Goal: Information Seeking & Learning: Understand process/instructions

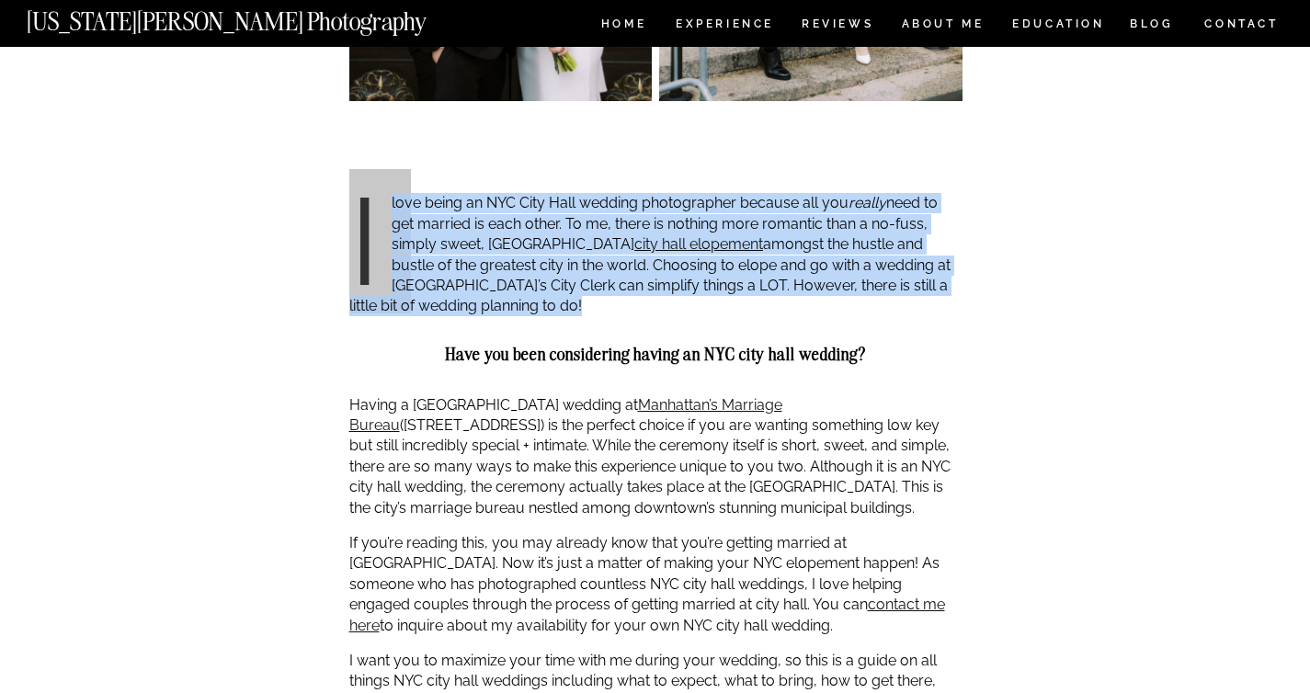
scroll to position [1197, 0]
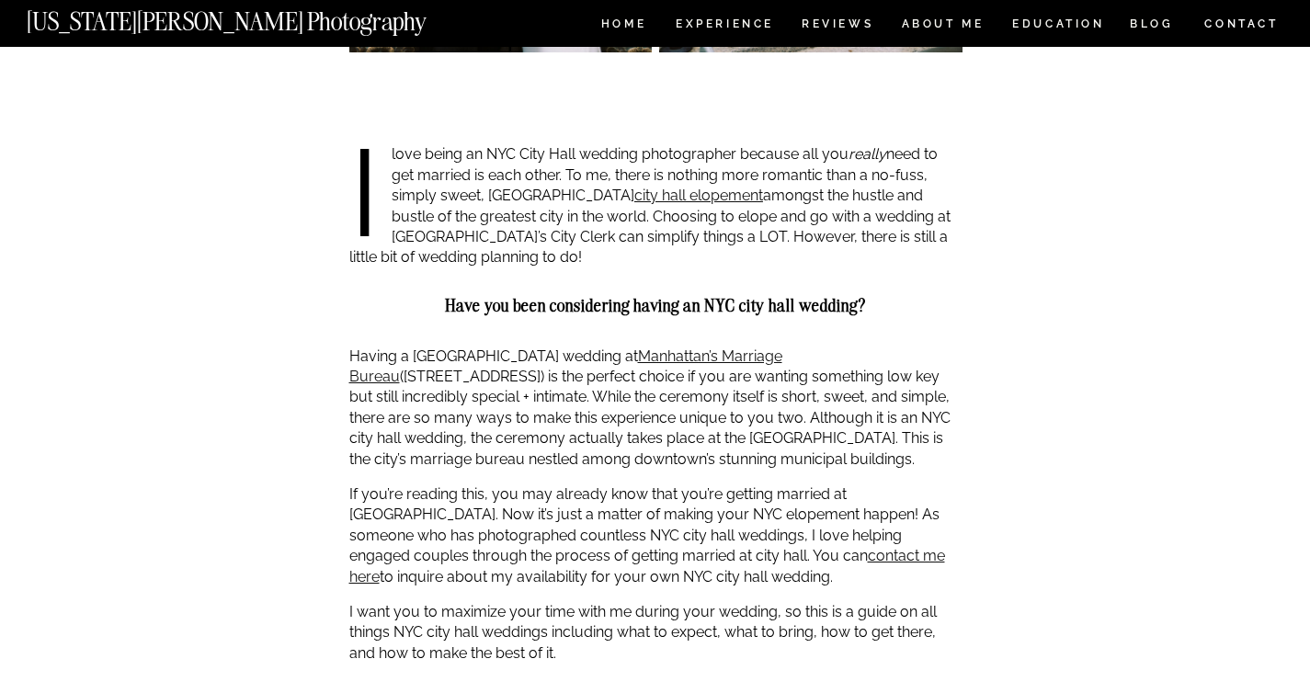
click at [743, 173] on p "I love being an NYC City Hall wedding photographer because all you really need …" at bounding box center [655, 205] width 613 height 123
click at [794, 239] on p "I love being an NYC City Hall wedding photographer because all you really need …" at bounding box center [655, 205] width 613 height 123
click at [712, 342] on div at bounding box center [655, 341] width 613 height 9
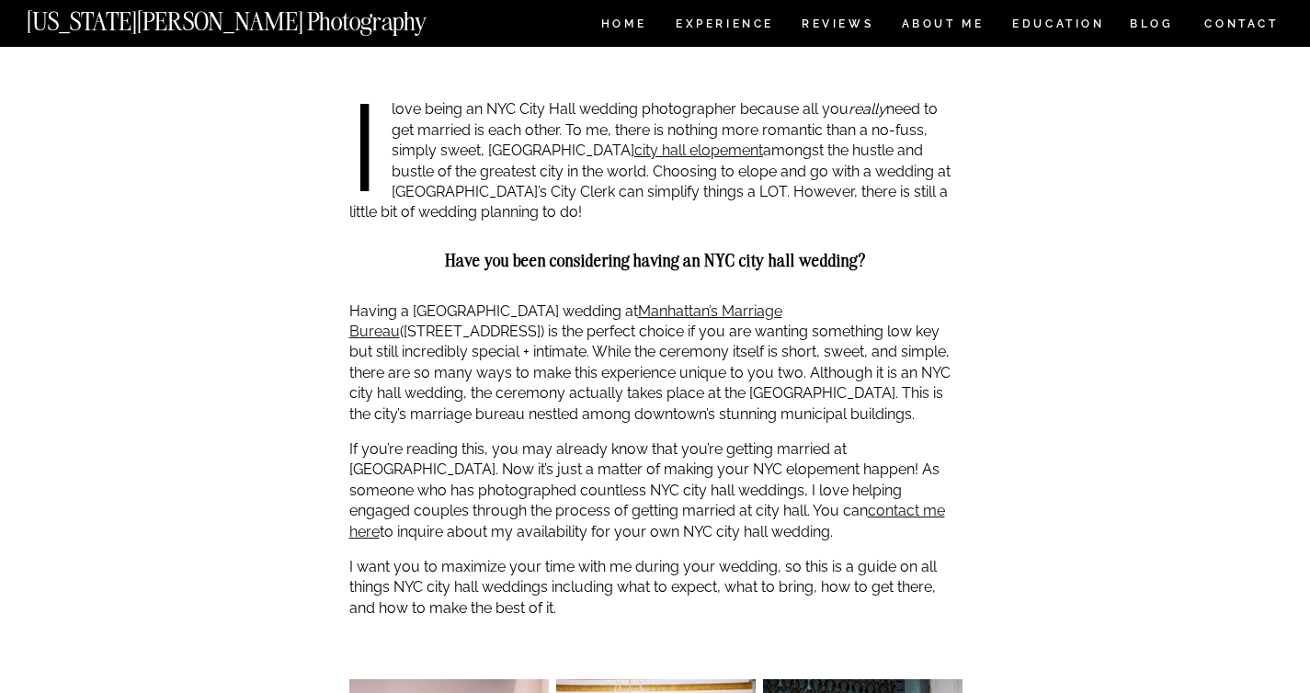
scroll to position [1266, 0]
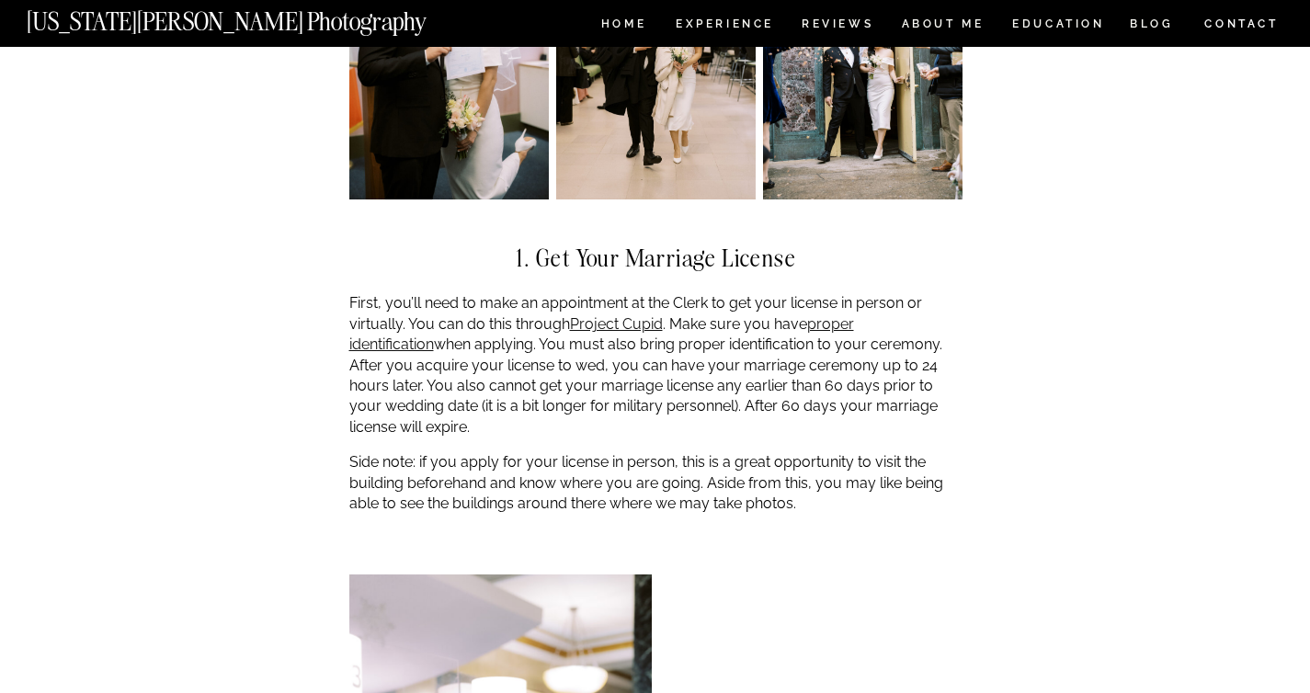
scroll to position [2033, 0]
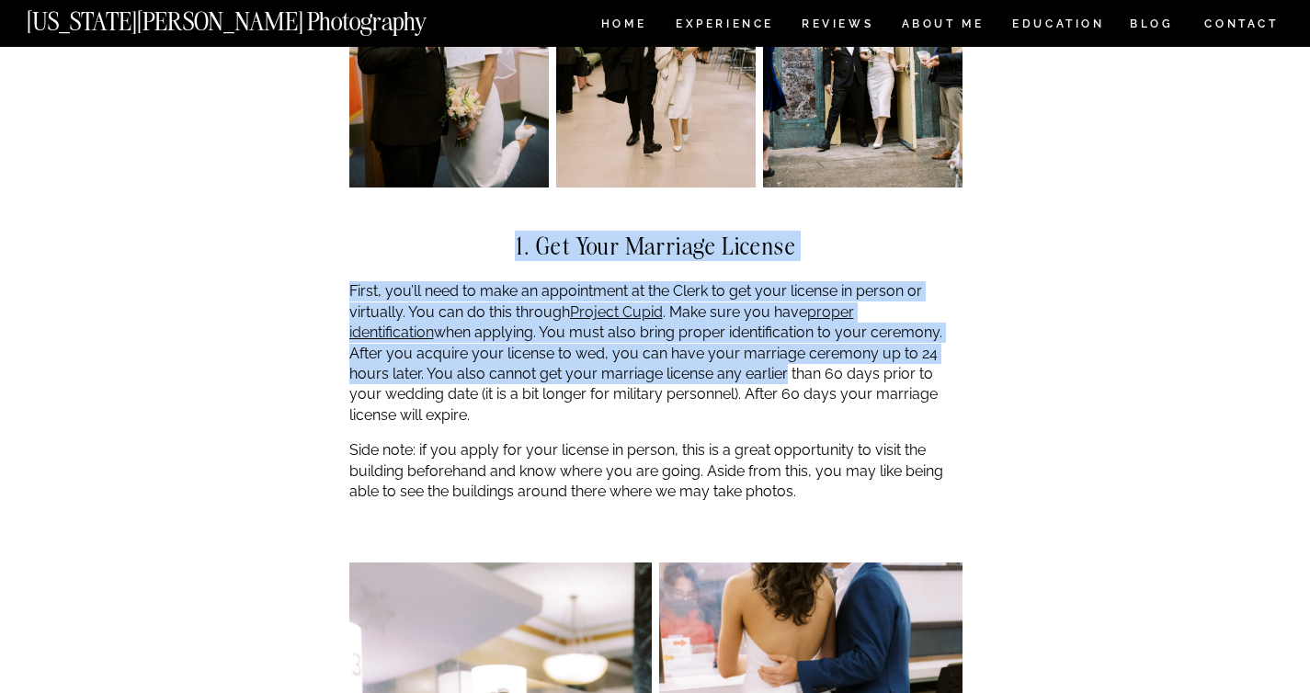
drag, startPoint x: 513, startPoint y: 244, endPoint x: 703, endPoint y: 394, distance: 242.7
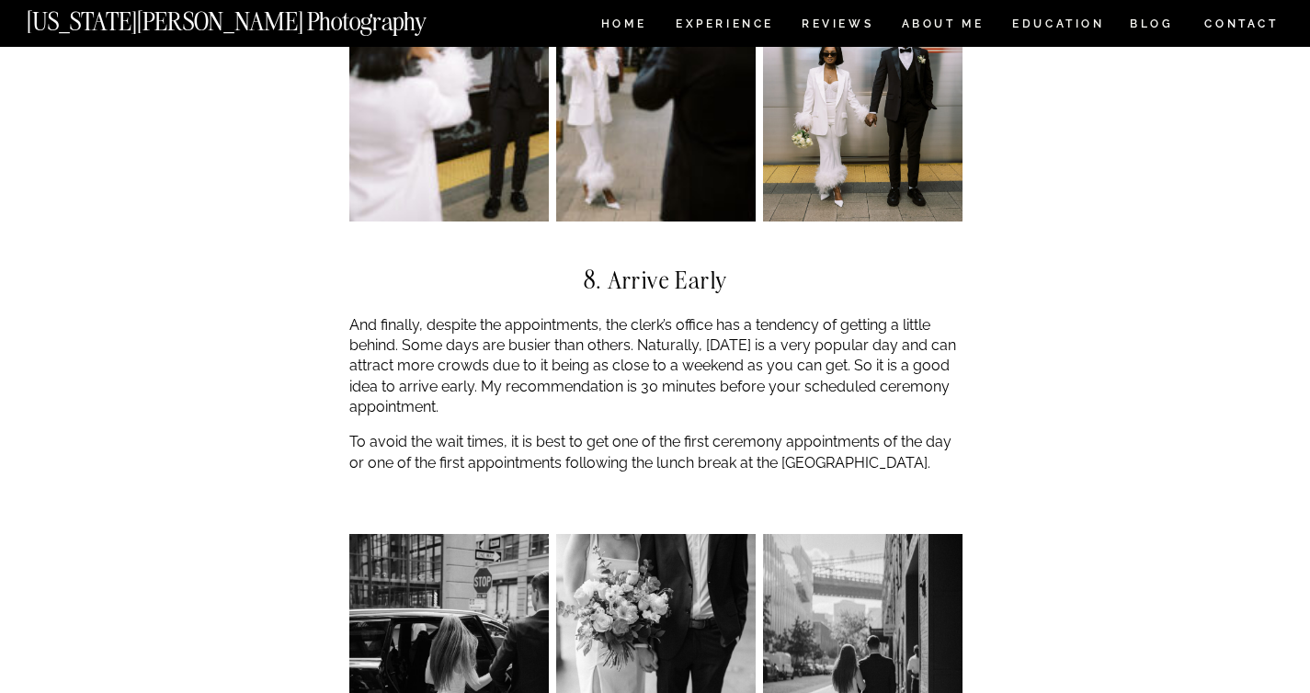
scroll to position [7152, 0]
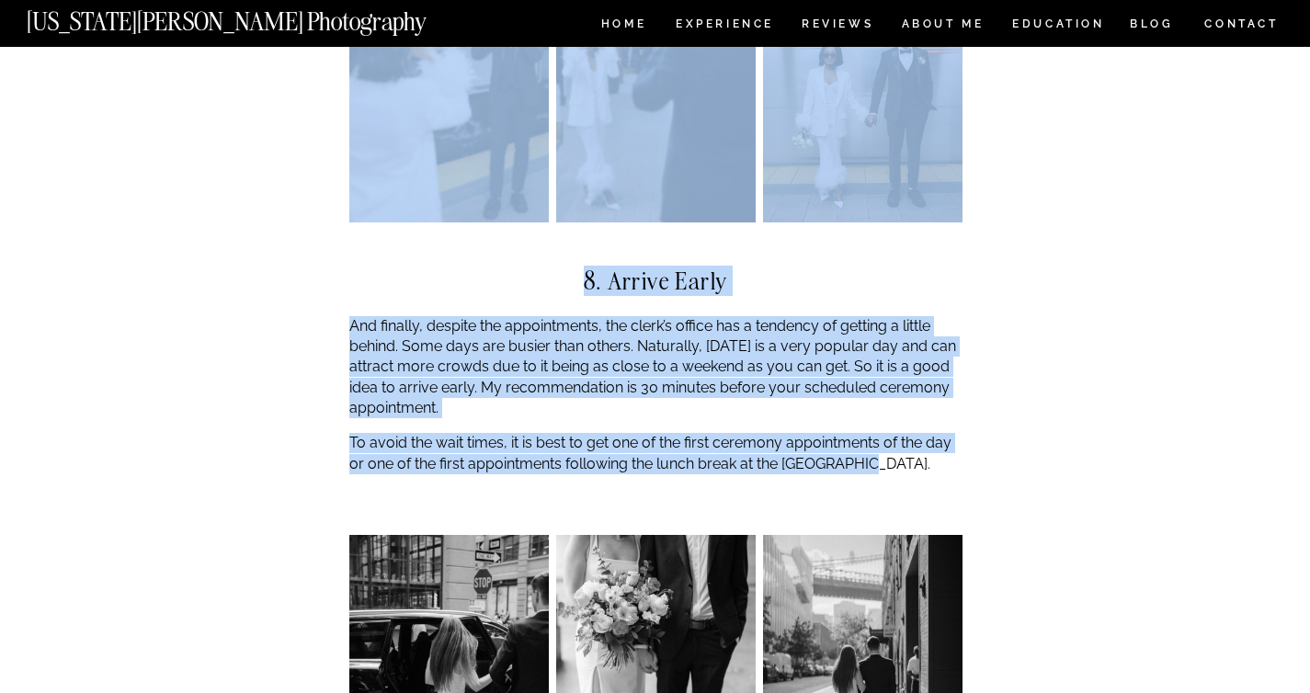
click at [871, 433] on p "To avoid the wait times, it is best to get one of the first ceremony appointmen…" at bounding box center [655, 453] width 613 height 41
copy div "4. Lor Ipsu Dolorsit Ametcon Adipi, eli’se doei te inci ut laboreetdol ma ali E…"
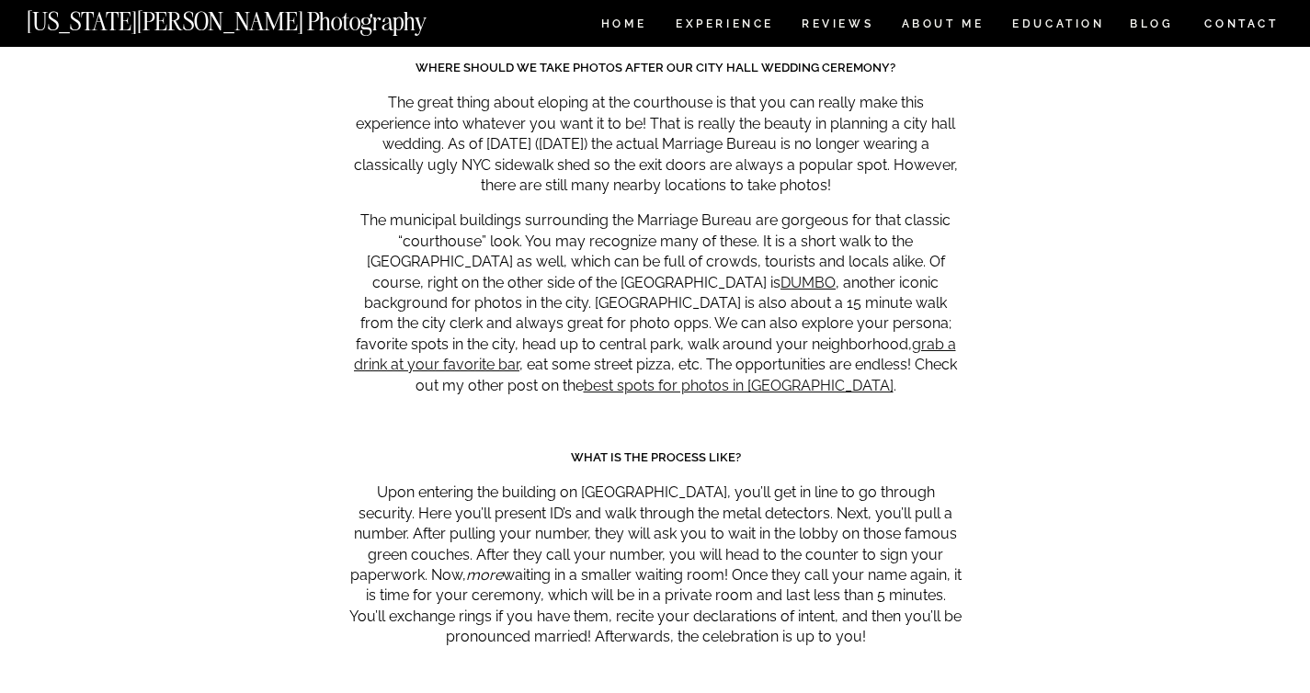
scroll to position [8488, 0]
drag, startPoint x: 560, startPoint y: 370, endPoint x: 868, endPoint y: 556, distance: 360.3
copy div "WHAT IS THE PROCESS Like? Upon entering the building on [GEOGRAPHIC_DATA], you’…"
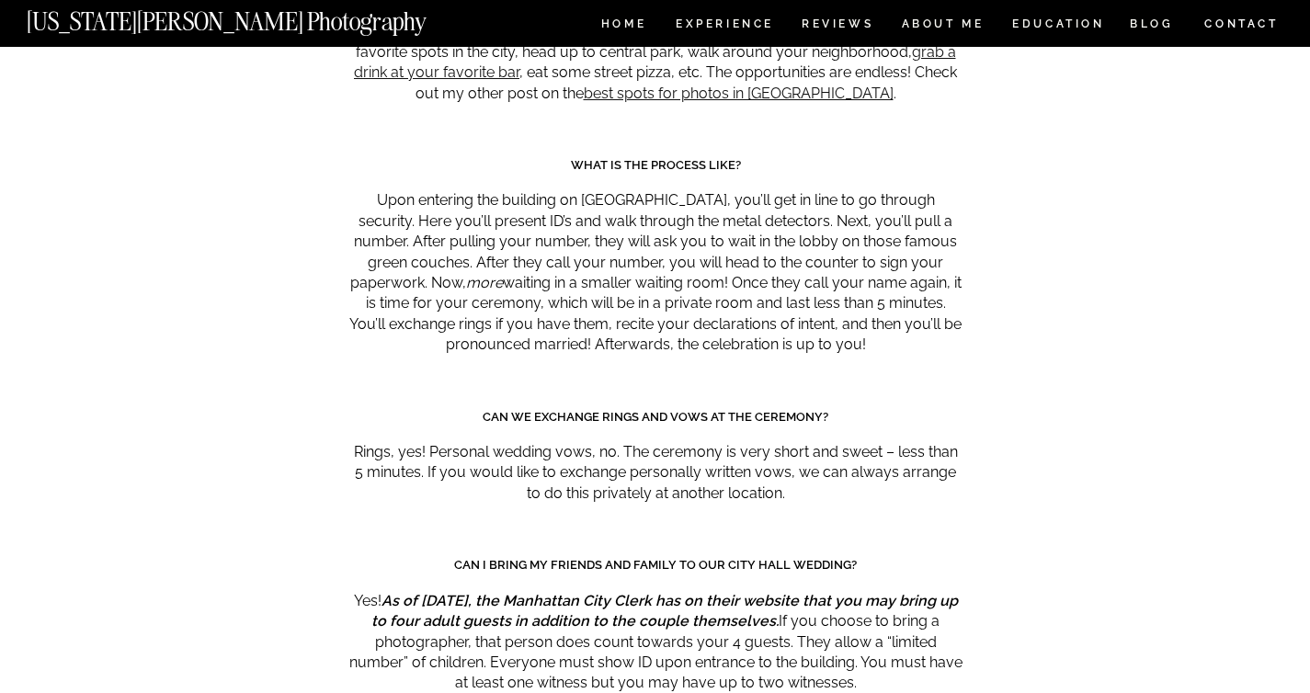
scroll to position [8784, 0]
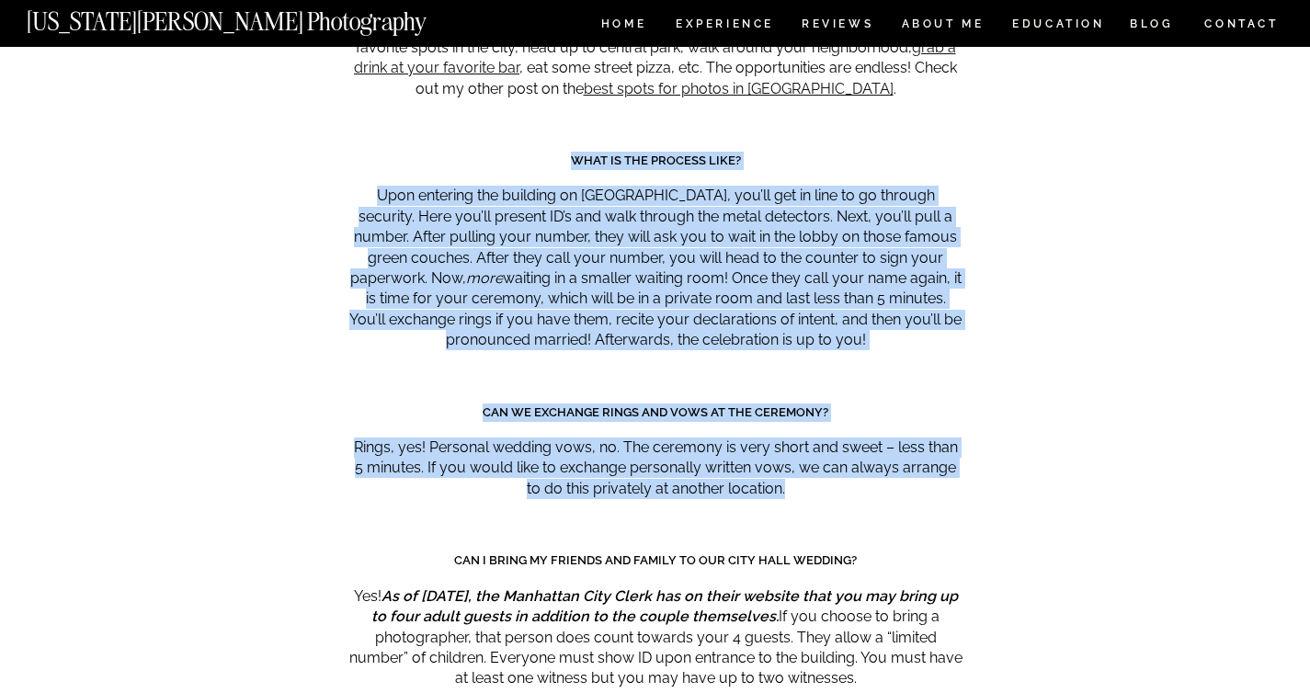
click at [791, 437] on p "Rings, yes! Personal wedding vows, no. The ceremony is very short and sweet – l…" at bounding box center [655, 468] width 613 height 62
copy div "WHAT IS THE PROCESS Like? Upon entering the building on [GEOGRAPHIC_DATA], you’…"
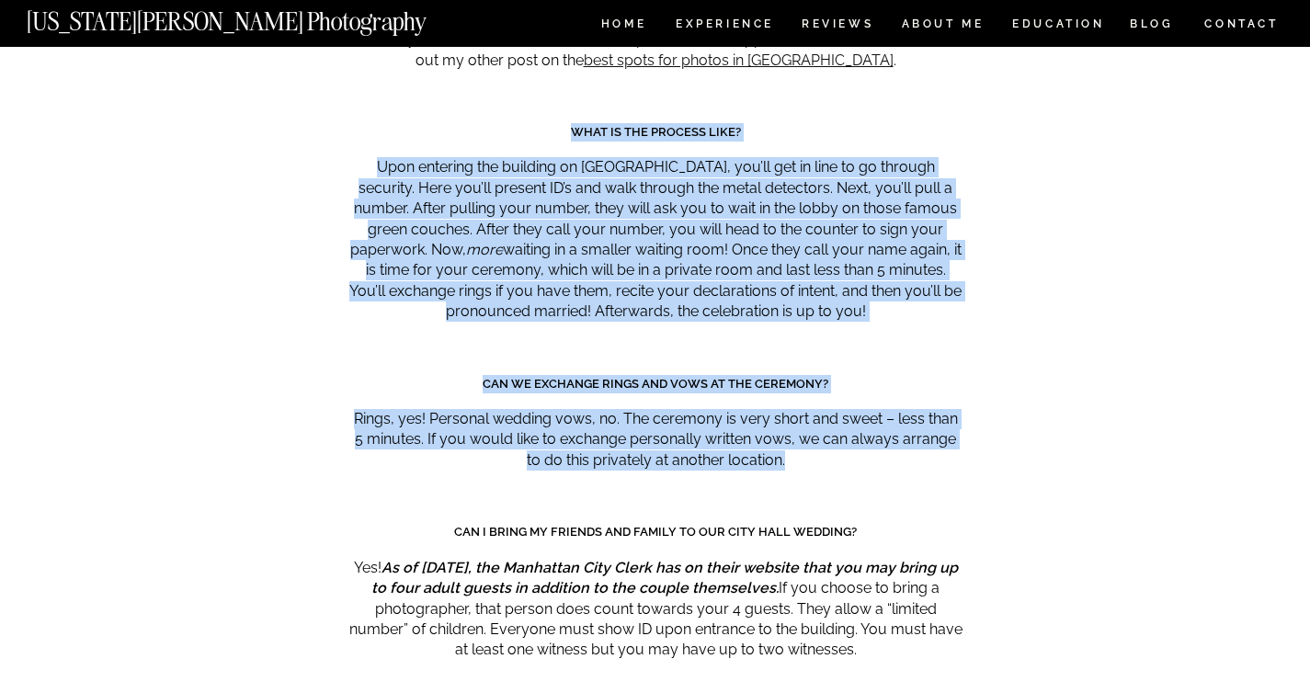
scroll to position [8815, 0]
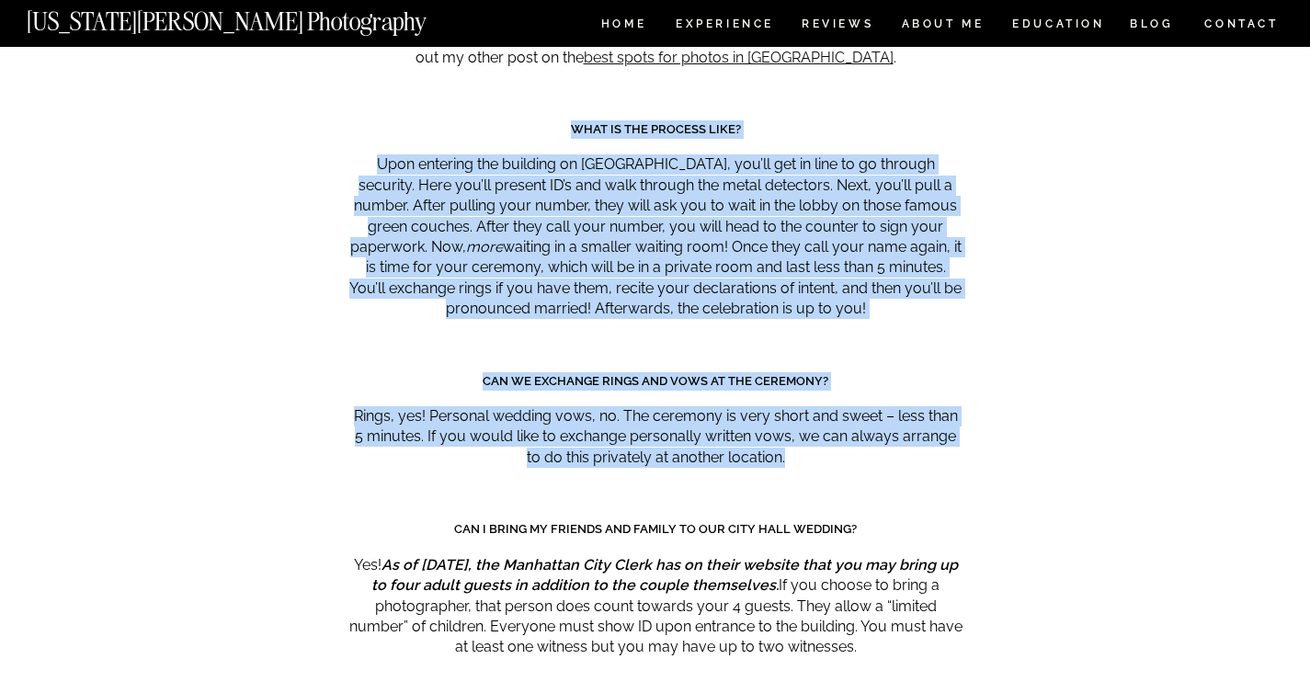
click at [883, 574] on p "Yes! As of [DATE], the [GEOGRAPHIC_DATA] has on their website that you may brin…" at bounding box center [655, 606] width 613 height 103
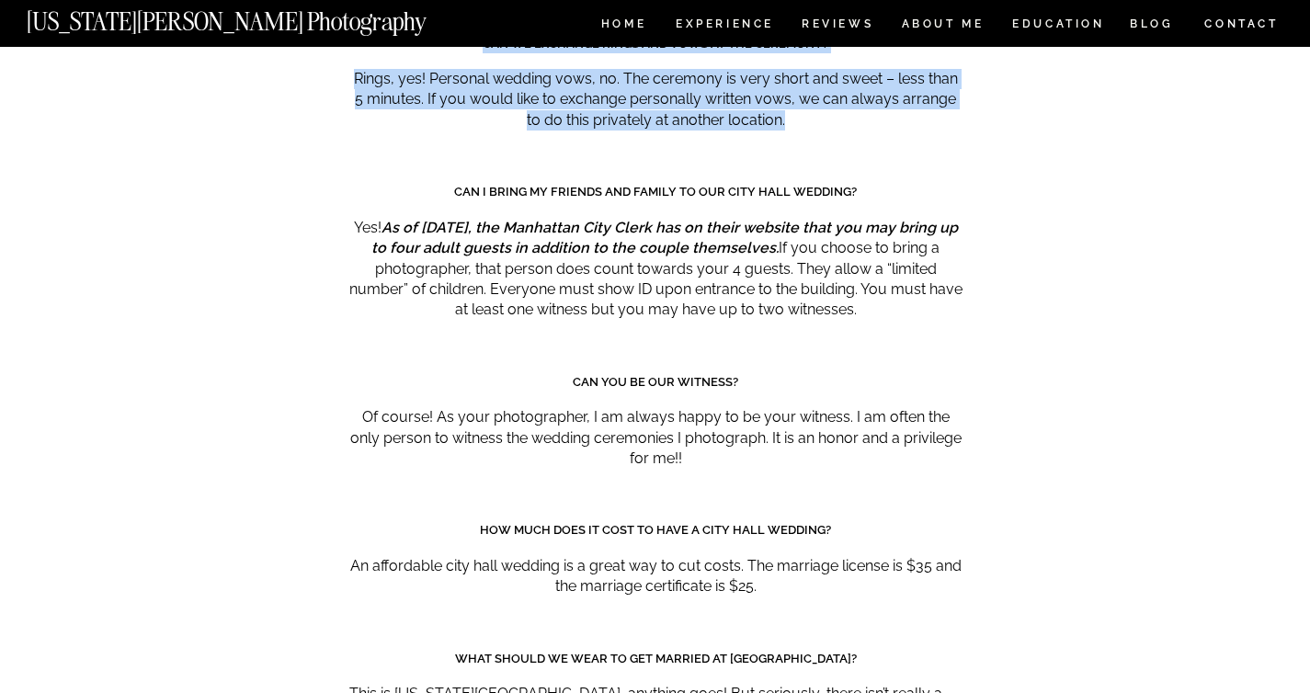
scroll to position [9151, 0]
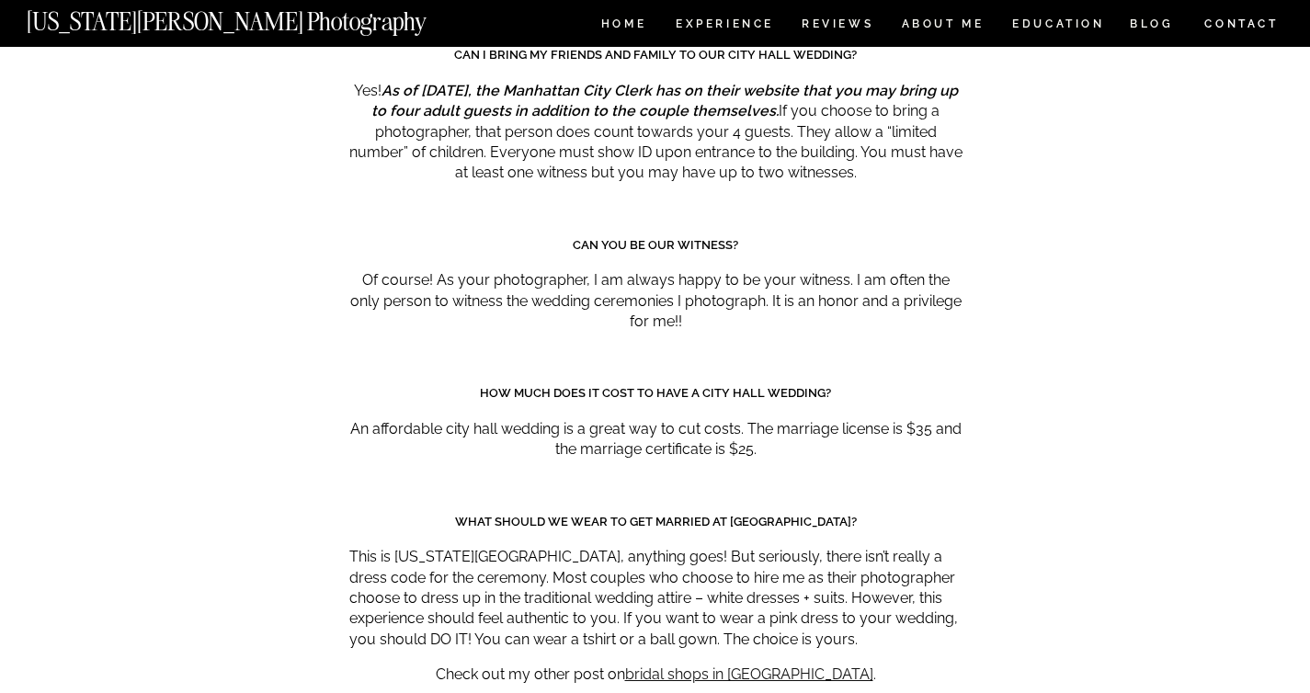
copy div "LORE IP DOL SITAMET Cons? Adip elitsedd eiu temporin ut Labor Et., dol’ma ali e…"
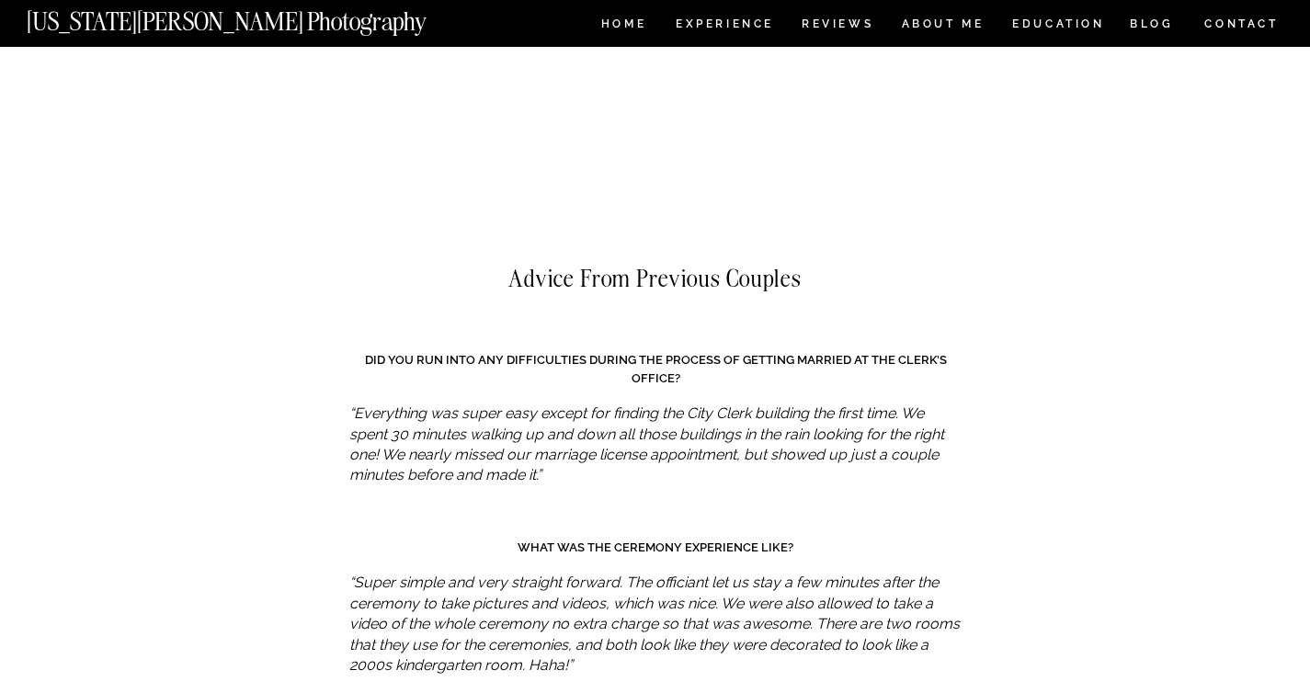
scroll to position [11362, 0]
